Goal: Transaction & Acquisition: Purchase product/service

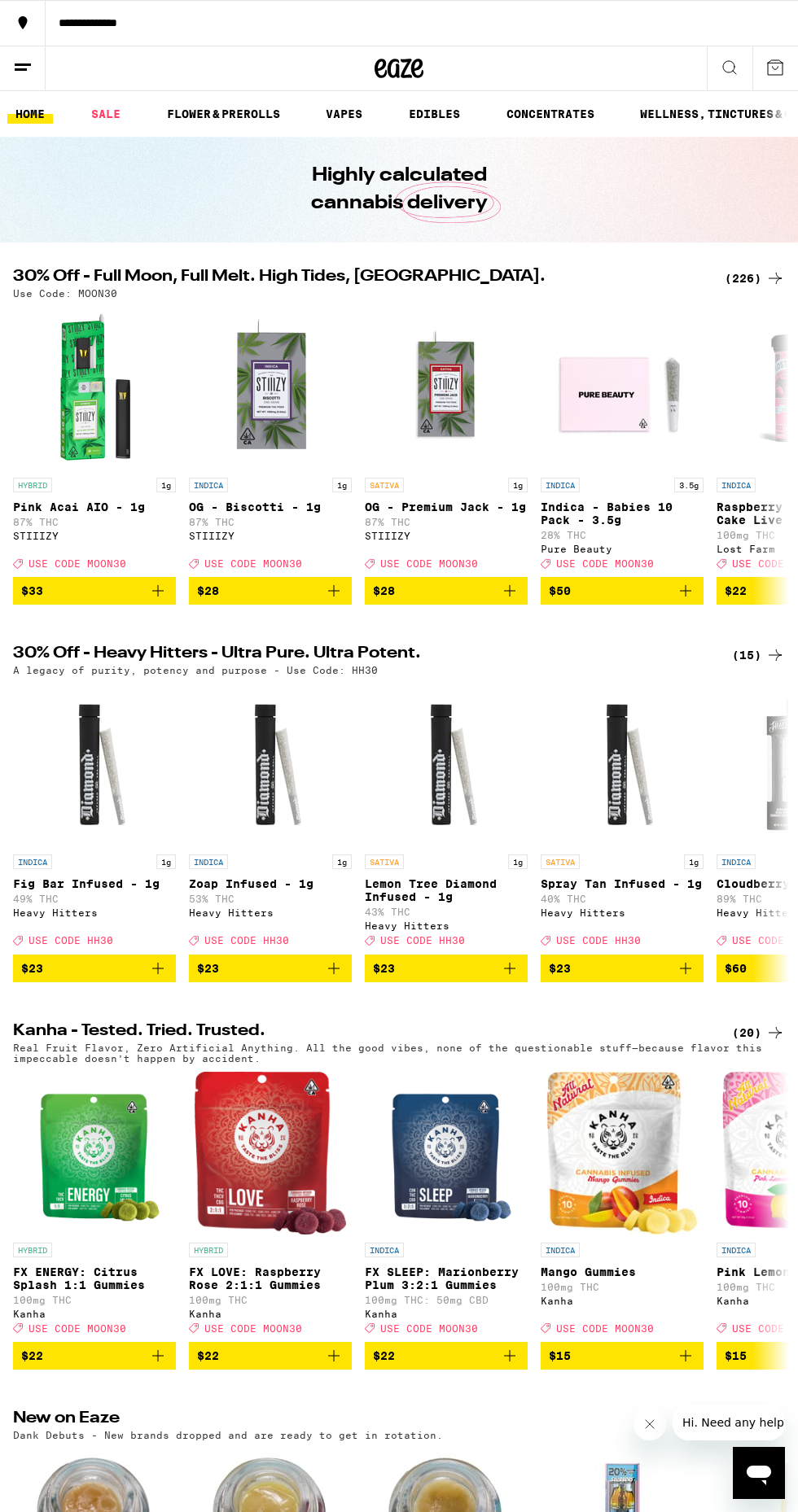
click at [753, 279] on div "(226)" at bounding box center [755, 279] width 60 height 20
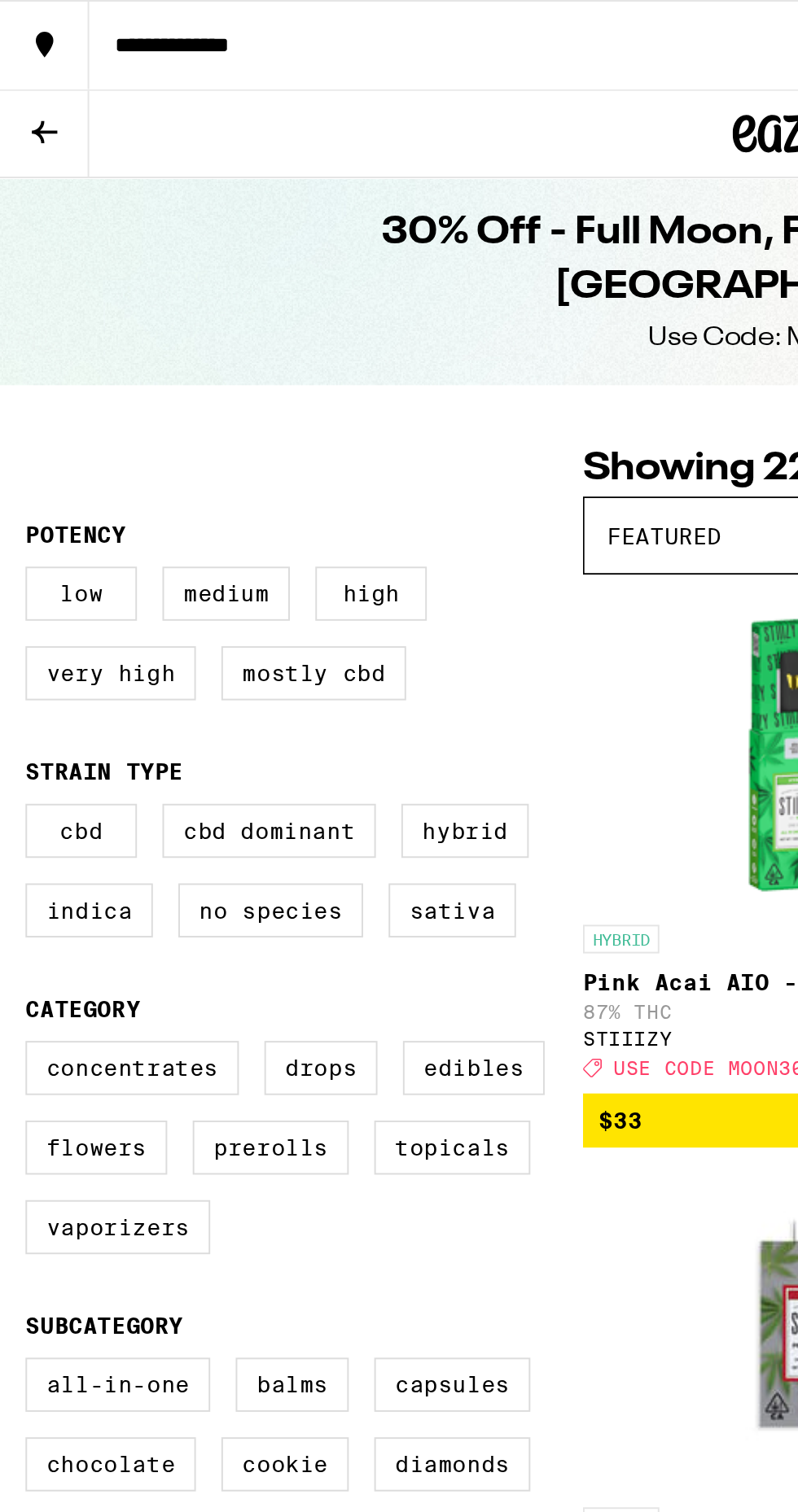
click at [243, 429] on label "Hybrid" at bounding box center [237, 425] width 65 height 28
click at [17, 414] on input "Hybrid" at bounding box center [16, 413] width 1 height 1
checkbox input "true"
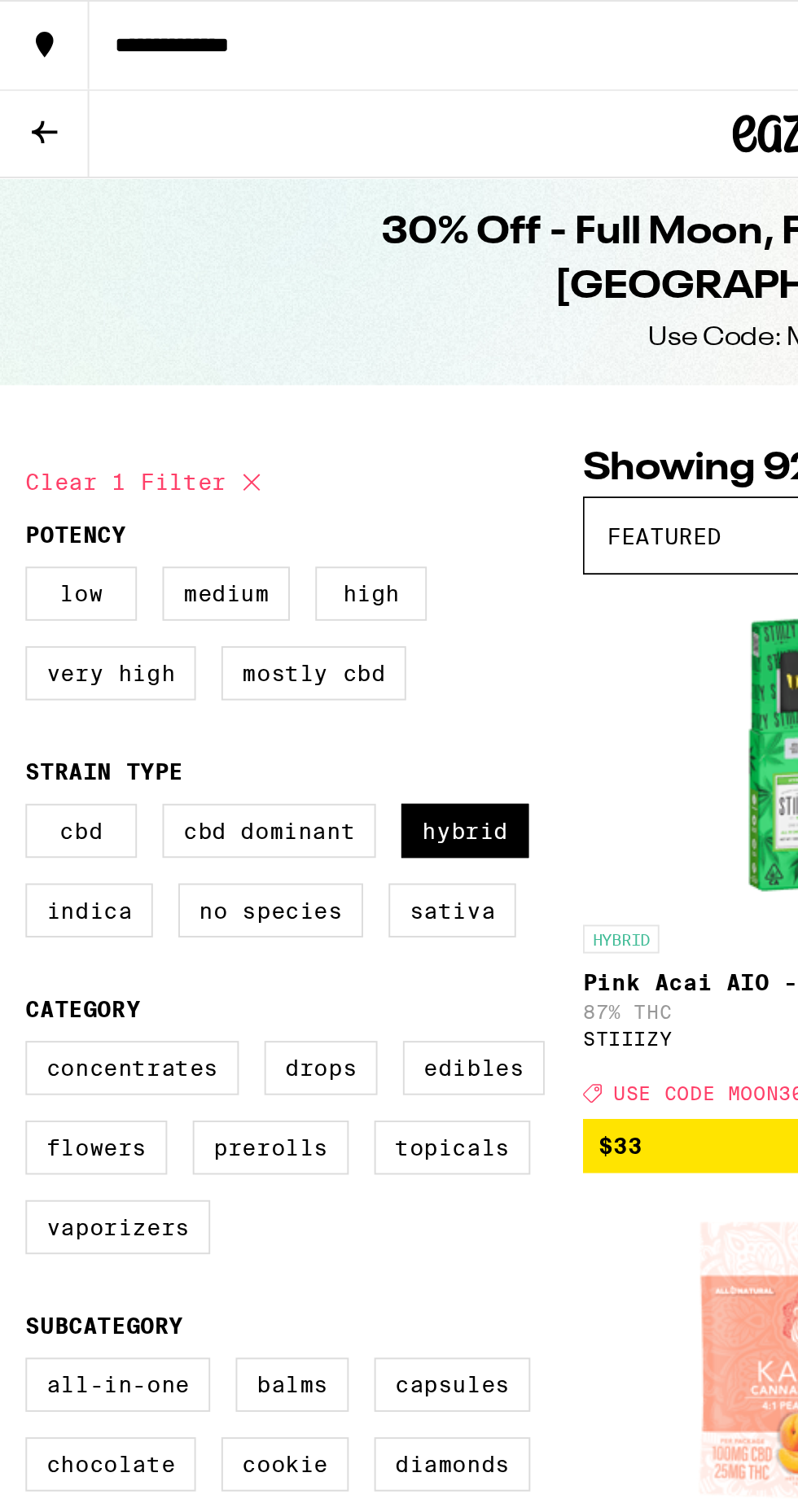
click at [76, 560] on label "Concentrates" at bounding box center [67, 546] width 109 height 28
click at [17, 535] on input "Concentrates" at bounding box center [16, 534] width 1 height 1
checkbox input "true"
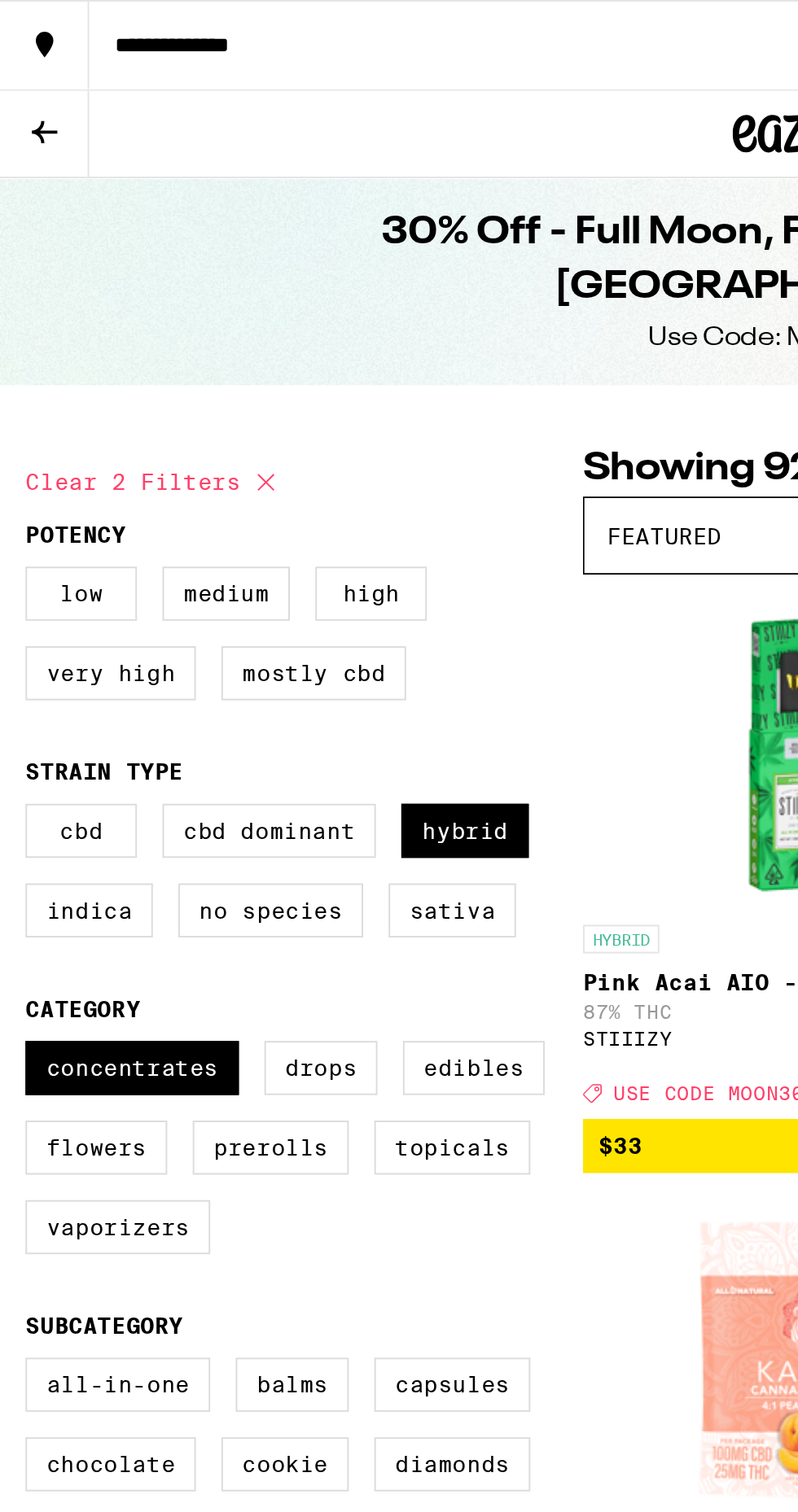
click at [56, 601] on label "Flowers" at bounding box center [49, 587] width 72 height 28
click at [17, 535] on input "Flowers" at bounding box center [16, 534] width 1 height 1
checkbox input "true"
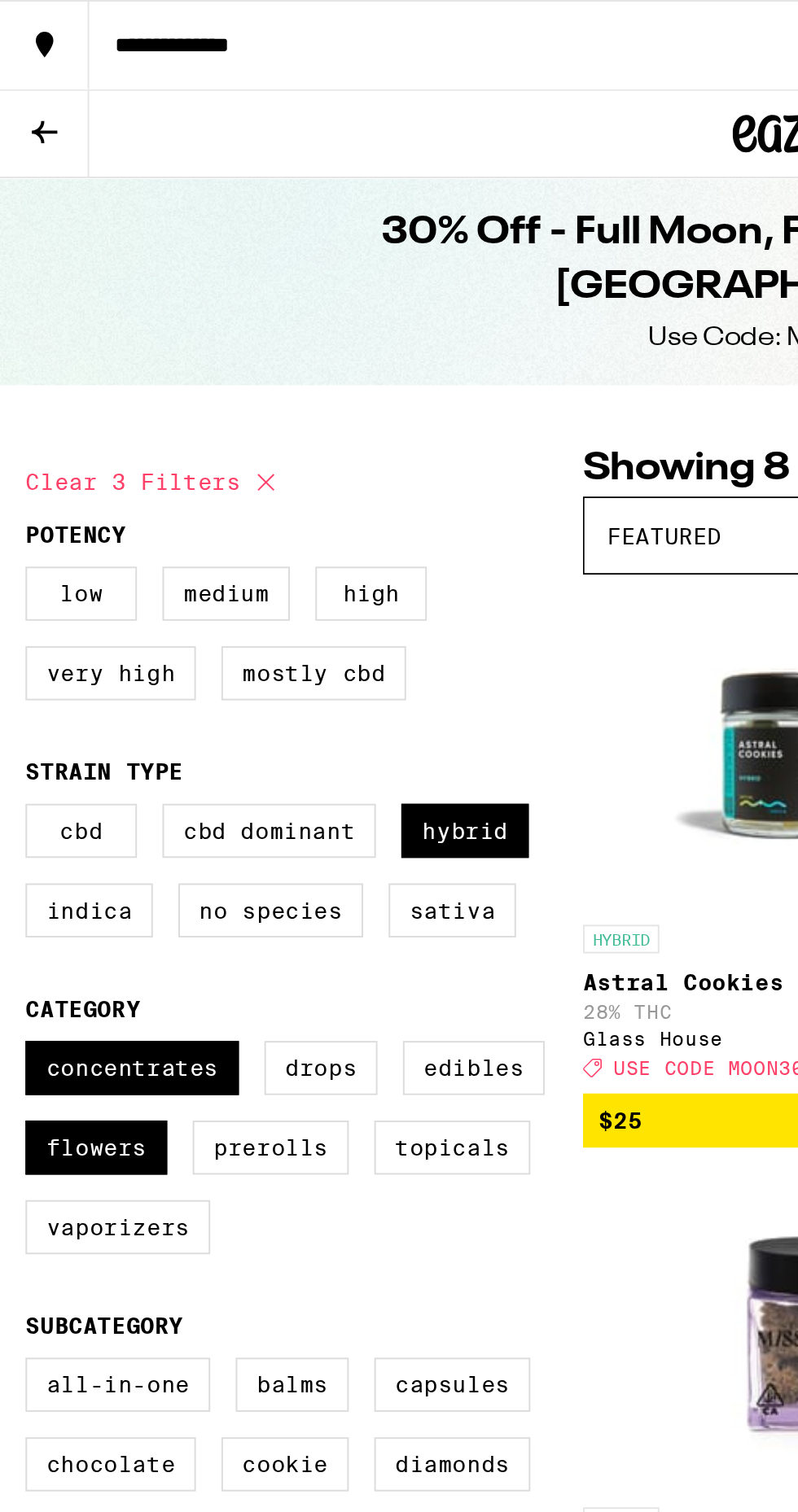
click at [147, 600] on label "Prerolls" at bounding box center [139, 587] width 80 height 28
click at [17, 535] on input "Prerolls" at bounding box center [16, 534] width 1 height 1
checkbox input "true"
